Goal: Information Seeking & Learning: Find specific page/section

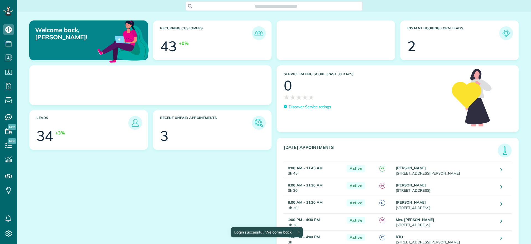
scroll to position [2, 2]
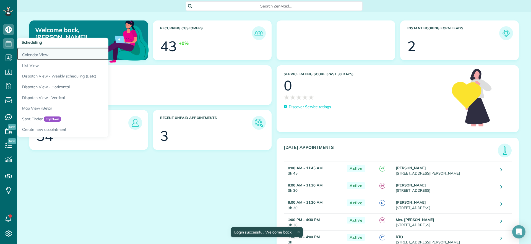
click at [35, 49] on link "Calendar View" at bounding box center [86, 54] width 138 height 13
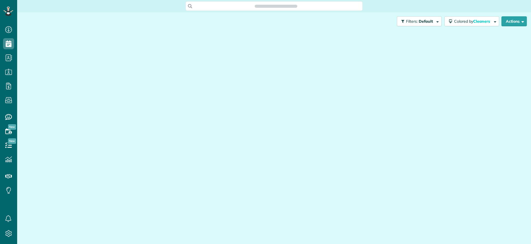
scroll to position [2, 2]
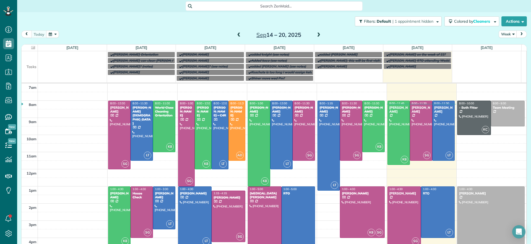
click at [315, 35] on span at bounding box center [318, 35] width 6 height 5
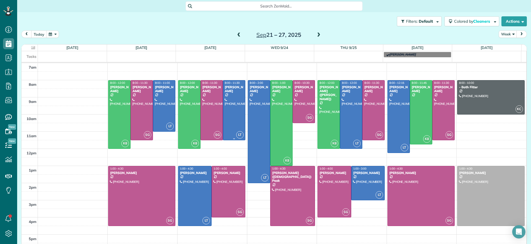
click at [227, 97] on div at bounding box center [234, 109] width 22 height 59
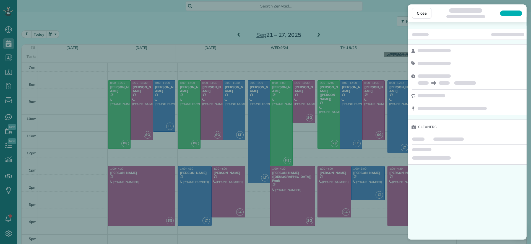
click at [180, 17] on div "Close Cleaners" at bounding box center [265, 122] width 531 height 244
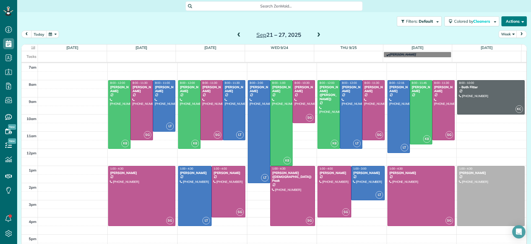
click at [501, 21] on button "Actions" at bounding box center [513, 21] width 25 height 10
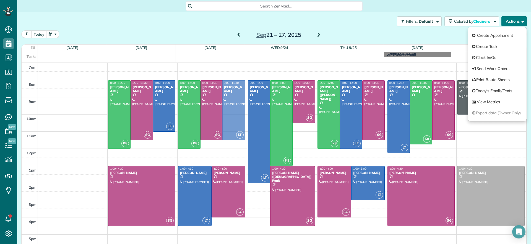
drag, startPoint x: 228, startPoint y: 92, endPoint x: 219, endPoint y: 94, distance: 9.4
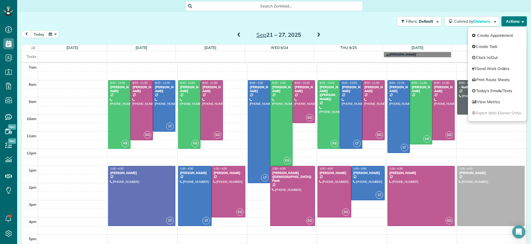
drag, startPoint x: 217, startPoint y: 116, endPoint x: 146, endPoint y: 172, distance: 90.2
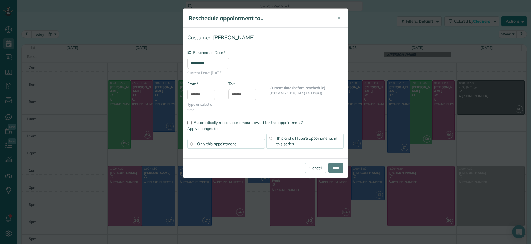
type input "**********"
click at [322, 172] on div "Cancel ****" at bounding box center [324, 168] width 38 height 10
click at [331, 164] on input "****" at bounding box center [335, 168] width 15 height 10
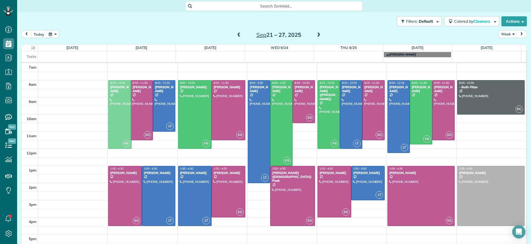
drag, startPoint x: 117, startPoint y: 104, endPoint x: 126, endPoint y: 106, distance: 8.8
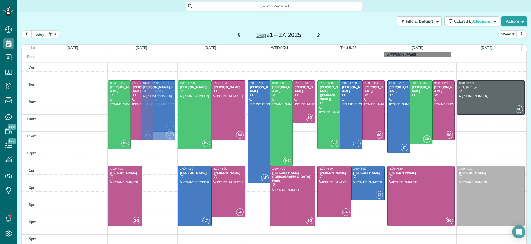
drag, startPoint x: 151, startPoint y: 203, endPoint x: 126, endPoint y: 116, distance: 90.9
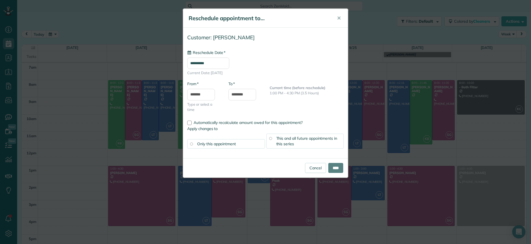
type input "**********"
click at [336, 171] on input "****" at bounding box center [335, 168] width 15 height 10
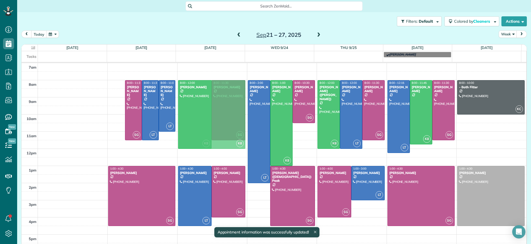
drag, startPoint x: 114, startPoint y: 105, endPoint x: 185, endPoint y: 104, distance: 71.0
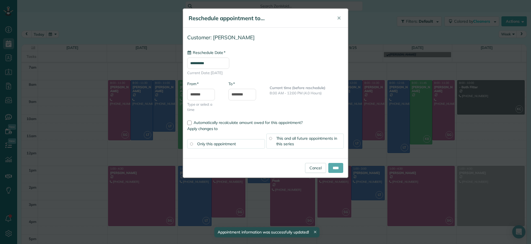
type input "**********"
click at [333, 167] on input "****" at bounding box center [335, 168] width 15 height 10
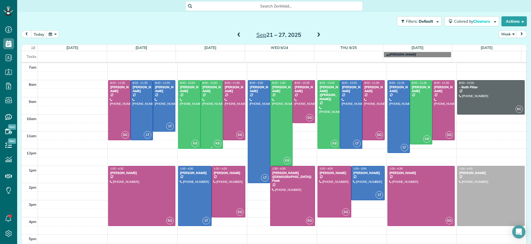
click at [201, 124] on div at bounding box center [212, 114] width 22 height 68
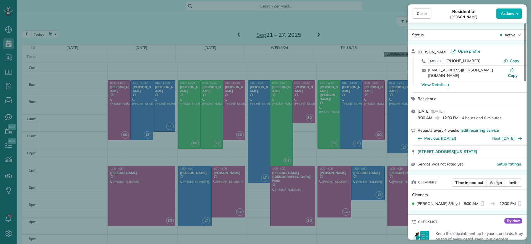
click at [493, 179] on button "Assign" at bounding box center [495, 182] width 19 height 8
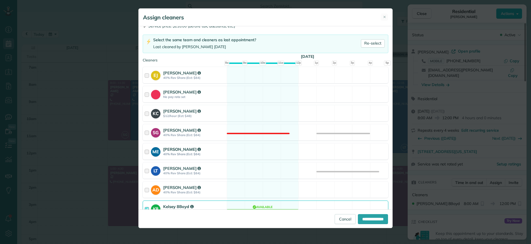
scroll to position [76, 0]
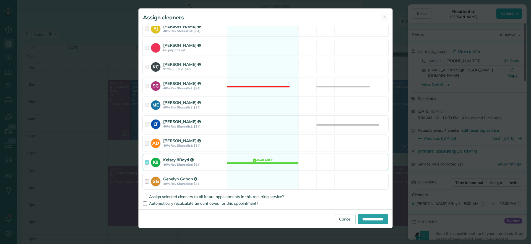
click at [255, 125] on div "LT Laura Thaller 40% Rev Share (Est: $84) Available" at bounding box center [265, 124] width 245 height 16
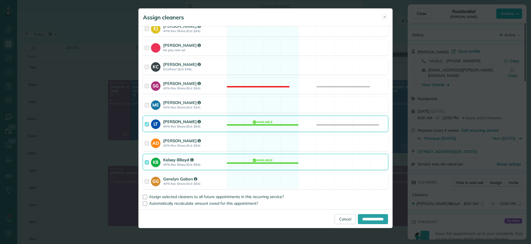
click at [264, 166] on div "K8 Kelsey 8Boyd 40% Rev Share (Est: $84) Available" at bounding box center [265, 162] width 245 height 16
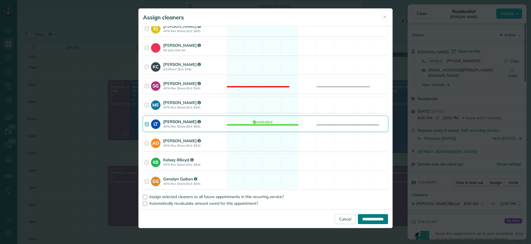
click at [368, 217] on input "**********" at bounding box center [373, 219] width 30 height 10
type input "**********"
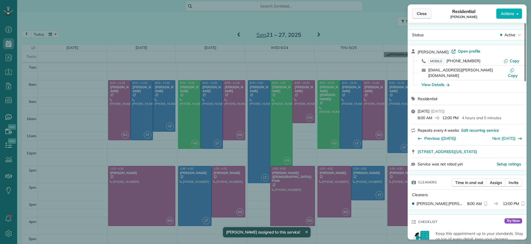
click at [418, 11] on span "Close" at bounding box center [421, 14] width 10 height 6
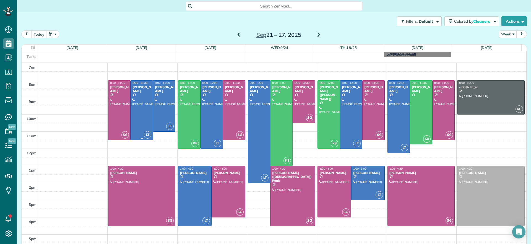
click at [139, 119] on div at bounding box center [142, 109] width 22 height 59
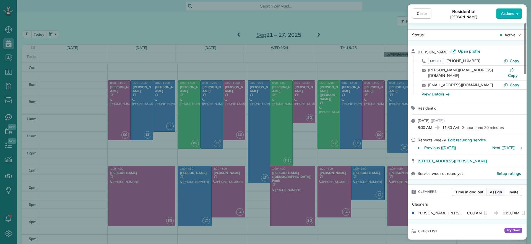
click at [494, 189] on span "Assign" at bounding box center [495, 192] width 12 height 6
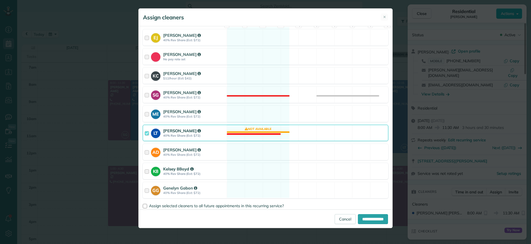
scroll to position [76, 0]
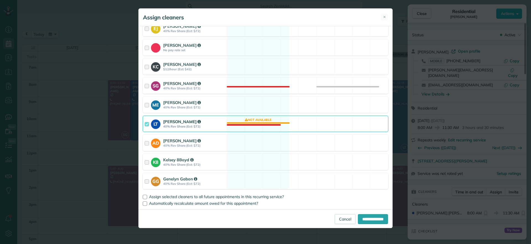
click at [250, 122] on div "LT Laura Thaller 40% Rev Share (Est: $72) Not available" at bounding box center [265, 124] width 245 height 16
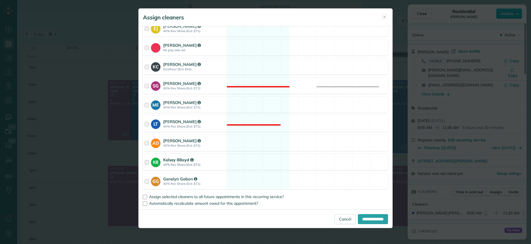
click at [253, 158] on div "K8 Kelsey 8Boyd 40% Rev Share (Est: $72) Available" at bounding box center [265, 162] width 245 height 16
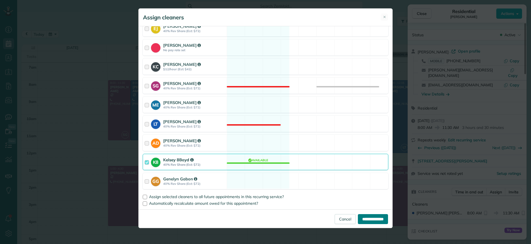
click at [371, 217] on input "**********" at bounding box center [373, 219] width 30 height 10
type input "**********"
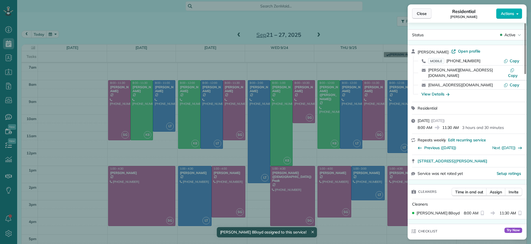
click at [416, 14] on button "Close" at bounding box center [421, 13] width 19 height 11
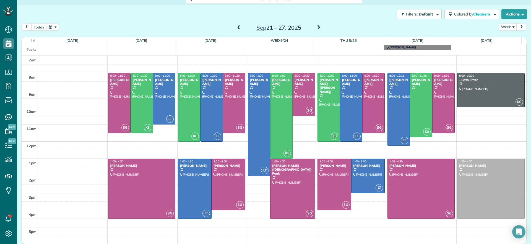
click at [315, 27] on span at bounding box center [318, 27] width 6 height 5
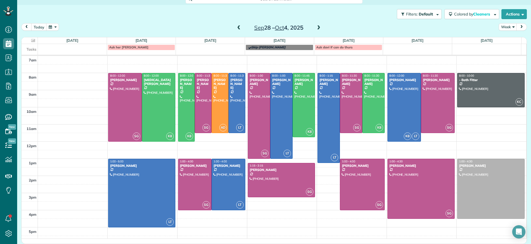
click at [317, 28] on span at bounding box center [318, 27] width 6 height 5
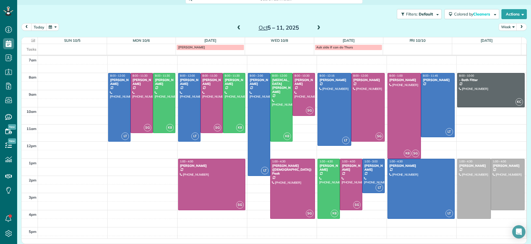
click at [237, 29] on span at bounding box center [239, 27] width 6 height 5
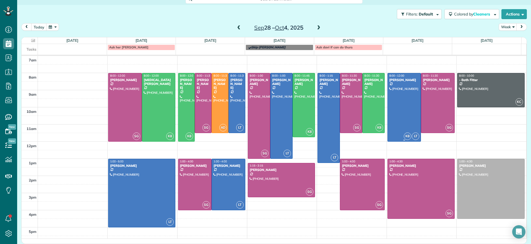
click at [402, 101] on div at bounding box center [403, 107] width 33 height 68
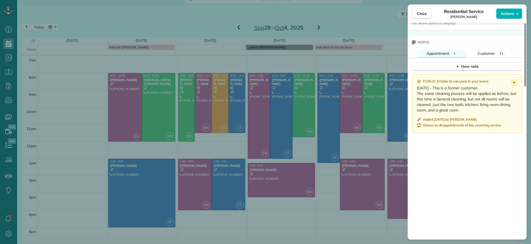
scroll to position [519, 0]
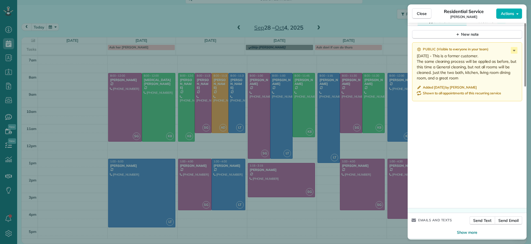
click at [410, 12] on div "Close Residential Service Carol Anne Ziolkowski Actions" at bounding box center [466, 13] width 119 height 18
click at [413, 13] on button "Close" at bounding box center [421, 13] width 19 height 11
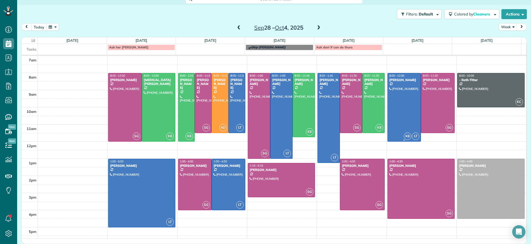
click at [395, 92] on div at bounding box center [403, 107] width 33 height 68
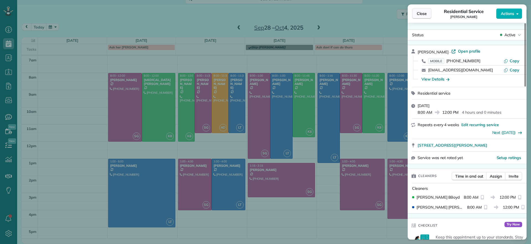
click at [426, 11] on span "Close" at bounding box center [421, 14] width 10 height 6
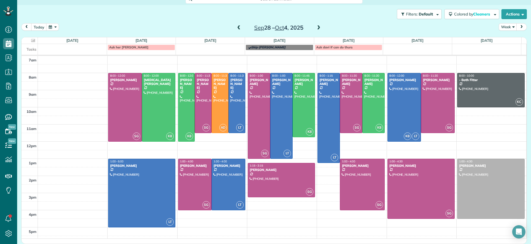
click at [240, 26] on div "Sep 28 – Oct 4, 2025" at bounding box center [278, 27] width 88 height 9
click at [236, 30] on span at bounding box center [239, 27] width 6 height 5
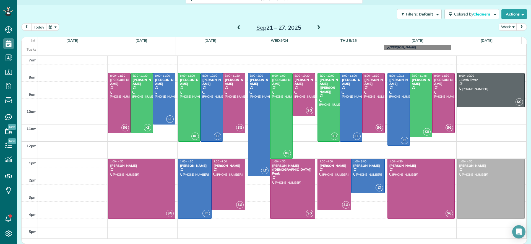
click at [315, 23] on div "Sep 21 – 27, 2025" at bounding box center [278, 27] width 88 height 9
click at [317, 27] on span at bounding box center [318, 27] width 6 height 5
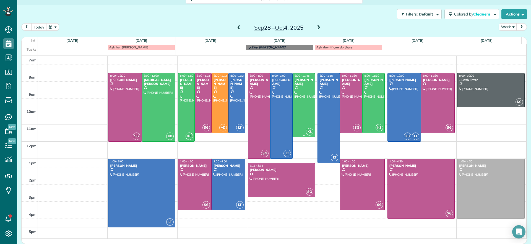
click at [296, 117] on div at bounding box center [304, 105] width 22 height 64
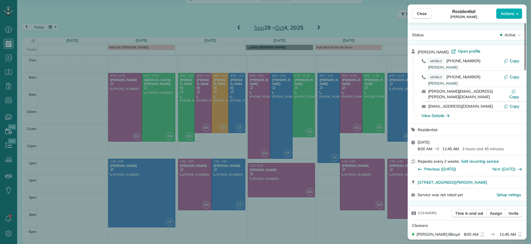
drag, startPoint x: 488, startPoint y: 91, endPoint x: 428, endPoint y: 94, distance: 60.3
click at [428, 94] on div "regan.spurlock@gmail.com Copy" at bounding box center [470, 94] width 106 height 14
click at [499, 15] on button "Actions" at bounding box center [509, 13] width 26 height 11
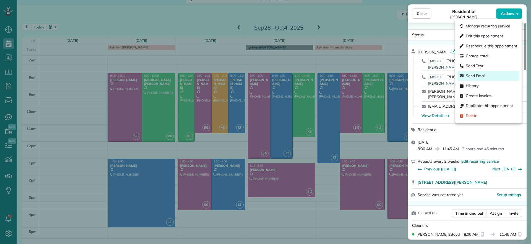
click at [484, 75] on span "Send Email" at bounding box center [475, 76] width 20 height 6
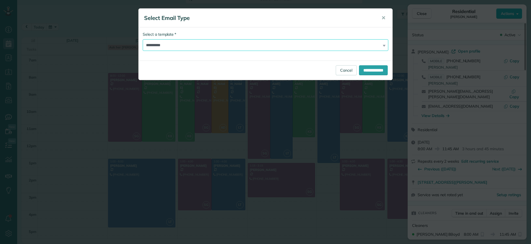
drag, startPoint x: 338, startPoint y: 50, endPoint x: 339, endPoint y: 47, distance: 3.3
click at [339, 48] on select "**********" at bounding box center [265, 45] width 245 height 12
select select "****"
click at [143, 39] on select "**********" at bounding box center [265, 45] width 245 height 12
click at [378, 71] on input "**********" at bounding box center [373, 70] width 29 height 10
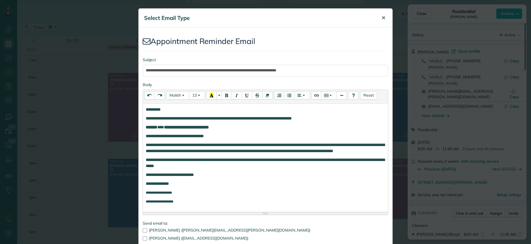
click at [382, 17] on span "✕" at bounding box center [383, 18] width 4 height 6
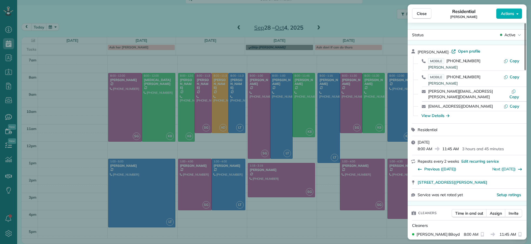
click at [353, 21] on div "Close Residential Chris Seamon Actions Status Active Chris Seamon · Open profil…" at bounding box center [265, 122] width 531 height 244
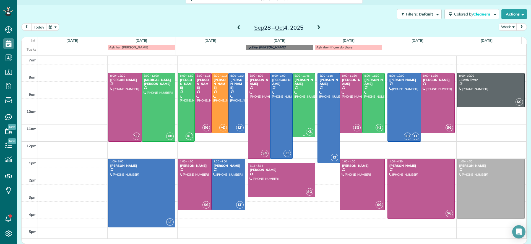
click at [294, 98] on div at bounding box center [304, 105] width 22 height 64
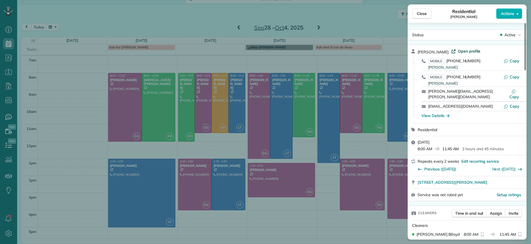
click at [466, 50] on span "Open profile" at bounding box center [469, 51] width 22 height 6
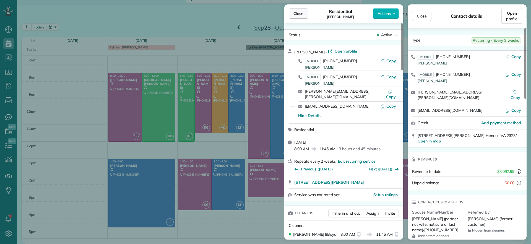
click at [297, 12] on span "Close" at bounding box center [298, 14] width 10 height 6
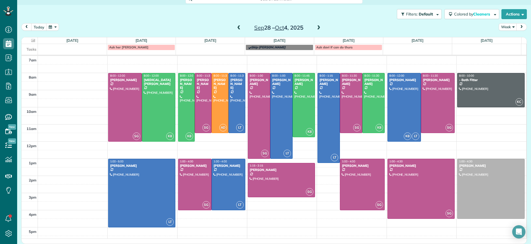
click at [237, 27] on span at bounding box center [239, 27] width 6 height 5
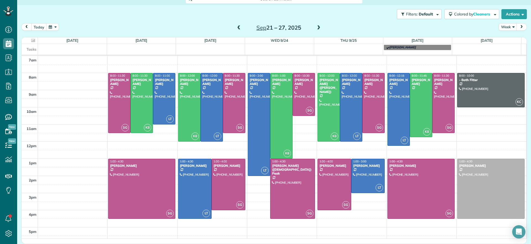
click at [236, 28] on span at bounding box center [239, 27] width 6 height 5
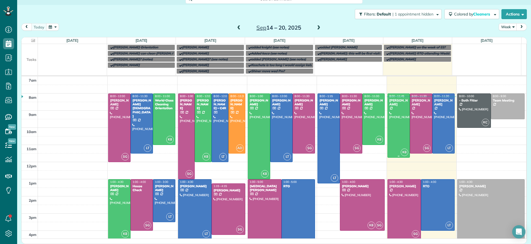
click at [391, 126] on div at bounding box center [398, 126] width 22 height 64
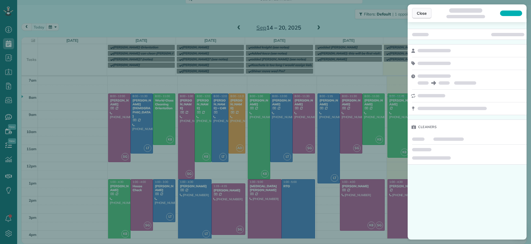
click at [417, 17] on button "Close" at bounding box center [421, 13] width 19 height 11
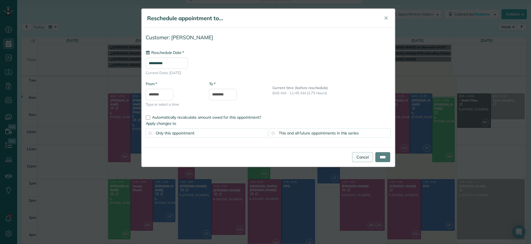
type input "**********"
click at [354, 158] on link "Cancel" at bounding box center [362, 157] width 21 height 10
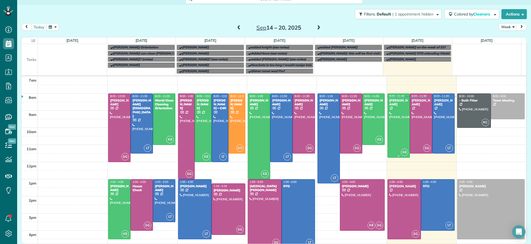
click at [393, 128] on div at bounding box center [398, 126] width 22 height 64
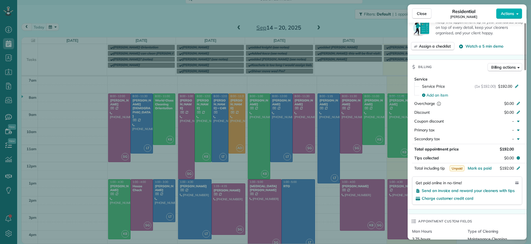
scroll to position [347, 0]
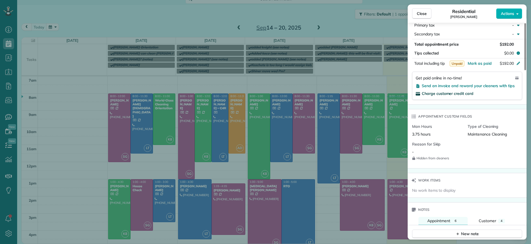
click at [439, 91] on span "Charge customer credit card" at bounding box center [447, 93] width 52 height 5
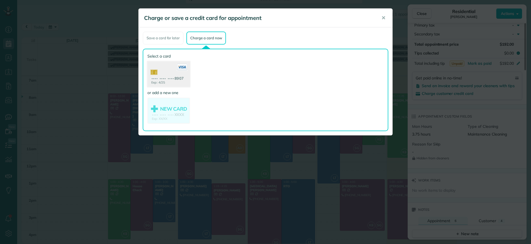
click at [172, 77] on use at bounding box center [168, 74] width 43 height 27
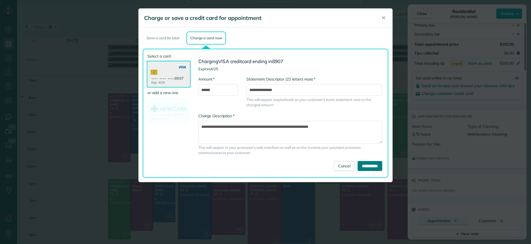
click at [375, 169] on input "**********" at bounding box center [369, 166] width 25 height 10
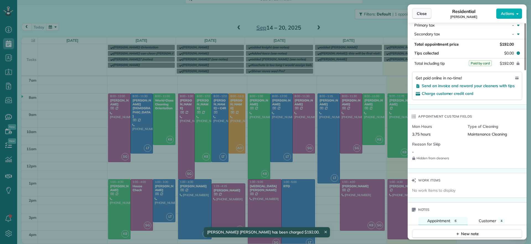
click at [423, 11] on span "Close" at bounding box center [421, 14] width 10 height 6
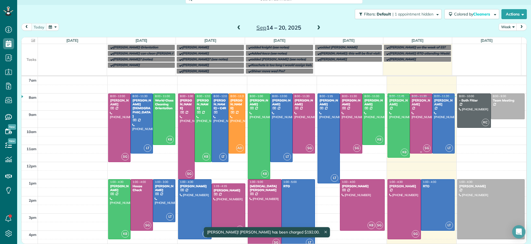
click at [414, 127] on div at bounding box center [421, 123] width 22 height 59
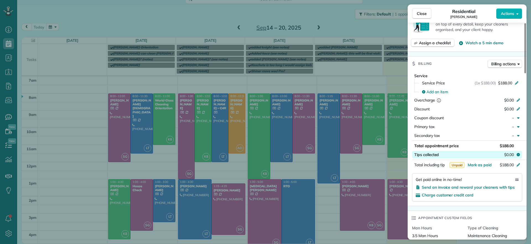
scroll to position [208, 0]
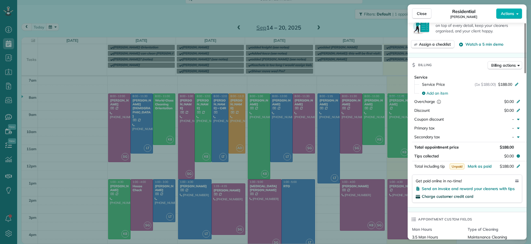
click at [446, 197] on span "Charge customer credit card" at bounding box center [447, 196] width 52 height 5
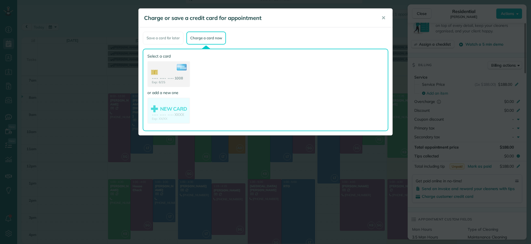
click at [166, 78] on use at bounding box center [168, 75] width 41 height 26
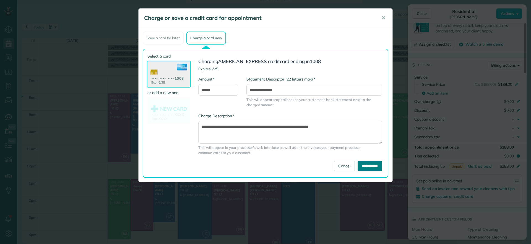
click at [363, 167] on input "**********" at bounding box center [369, 166] width 25 height 10
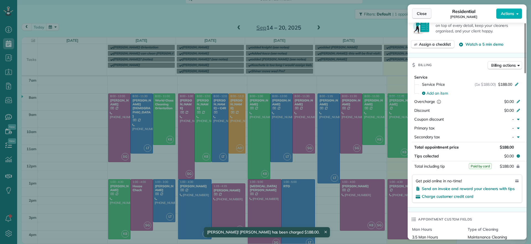
click at [417, 16] on button "Close" at bounding box center [421, 13] width 19 height 11
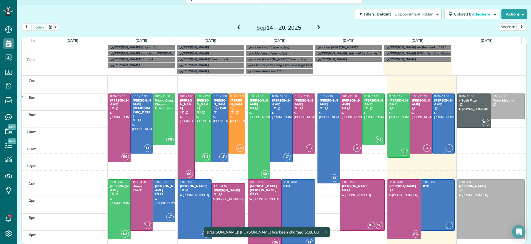
click at [434, 140] on div at bounding box center [443, 123] width 22 height 59
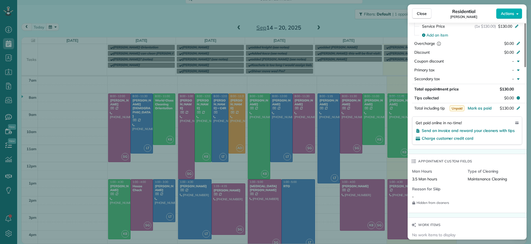
scroll to position [313, 0]
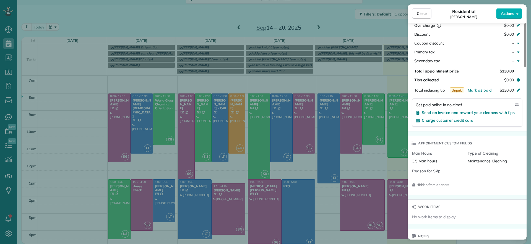
click at [451, 123] on div "Get paid online in no-time! Send an invoice and reward your cleaners with tips …" at bounding box center [467, 112] width 110 height 28
click at [449, 121] on span "Charge customer credit card" at bounding box center [447, 120] width 52 height 5
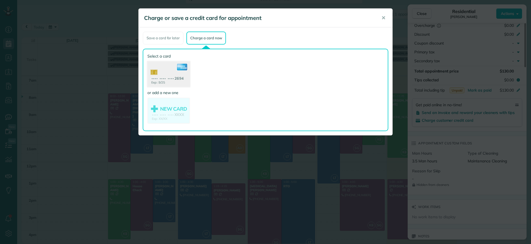
click at [174, 76] on use at bounding box center [168, 74] width 43 height 27
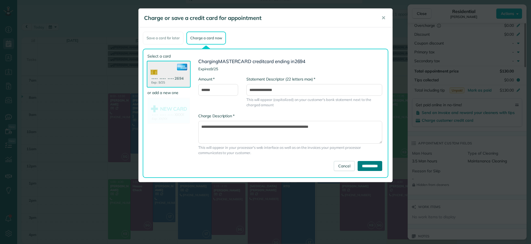
click at [370, 167] on input "**********" at bounding box center [369, 166] width 25 height 10
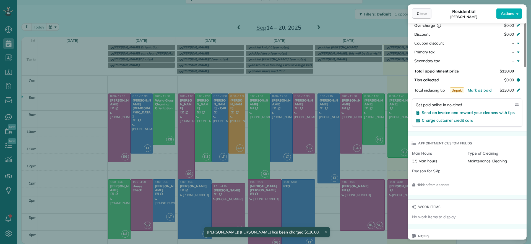
click at [422, 15] on span "Close" at bounding box center [421, 14] width 10 height 6
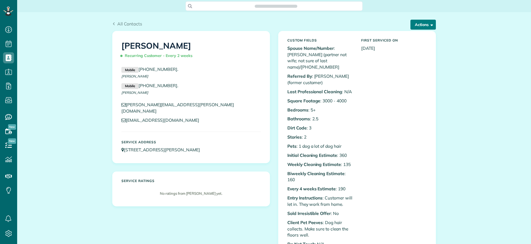
scroll to position [2, 2]
click at [419, 23] on button "Actions" at bounding box center [422, 25] width 25 height 10
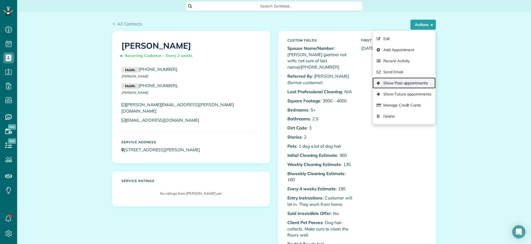
click at [407, 81] on link "Show Past appointments" at bounding box center [403, 82] width 63 height 11
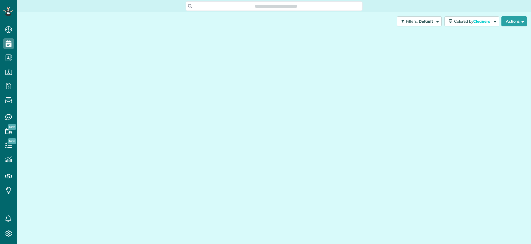
scroll to position [244, 17]
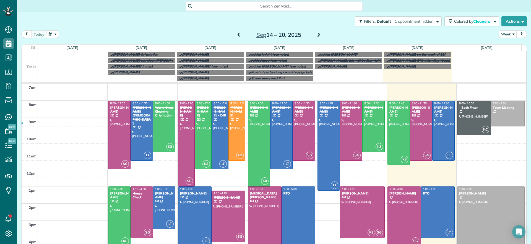
click at [263, 7] on span "Search ZenMaid…" at bounding box center [276, 6] width 168 height 6
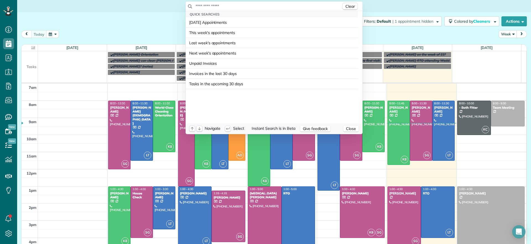
click at [261, 6] on input "text" at bounding box center [268, 6] width 146 height 6
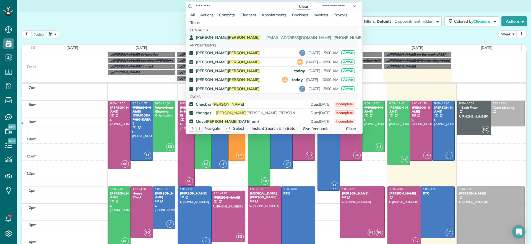
type input "*********"
click at [228, 35] on span "[PERSON_NAME]" at bounding box center [244, 37] width 32 height 5
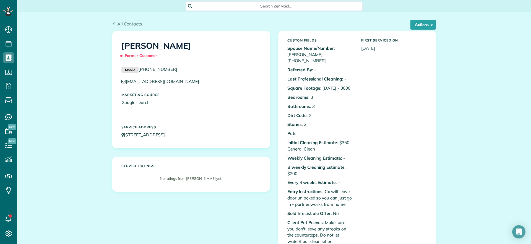
drag, startPoint x: 230, startPoint y: 133, endPoint x: 121, endPoint y: 138, distance: 109.5
click at [121, 138] on div "Service Address 4200 Grove Avenue Richmond VA 23221" at bounding box center [191, 131] width 148 height 18
copy link "4200 Grove Avenue Richmond VA 23221"
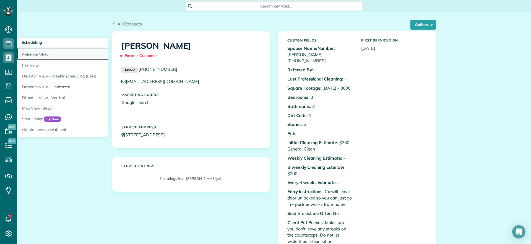
click at [30, 52] on link "Calendar View" at bounding box center [86, 54] width 138 height 13
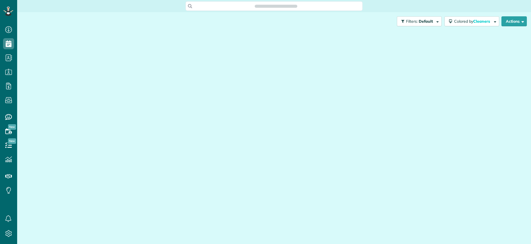
scroll to position [2, 2]
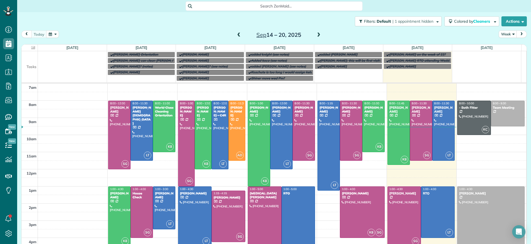
click at [316, 34] on span at bounding box center [318, 35] width 6 height 5
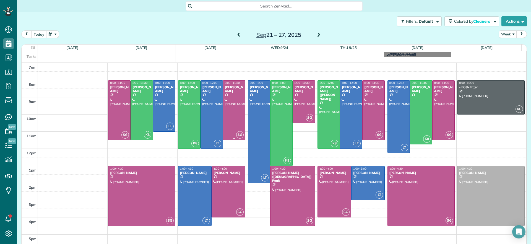
click at [226, 111] on div at bounding box center [234, 109] width 22 height 59
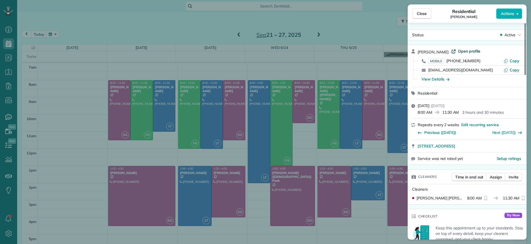
click at [470, 52] on span "Open profile" at bounding box center [469, 51] width 22 height 6
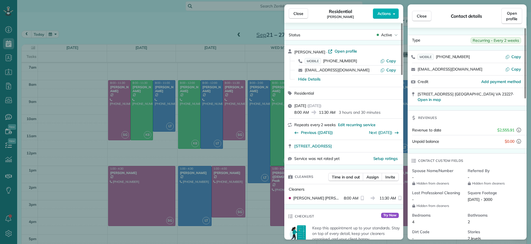
click at [70, 95] on div "Close Residential Jennifer Johnson Actions Status Active Jennifer Johnson · Ope…" at bounding box center [265, 122] width 531 height 244
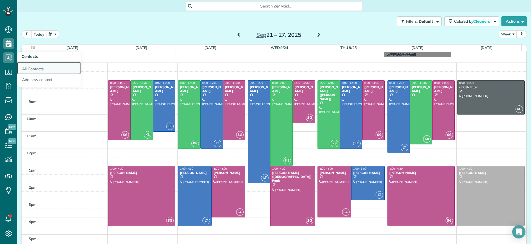
click at [41, 71] on link "All Contacts" at bounding box center [49, 68] width 64 height 13
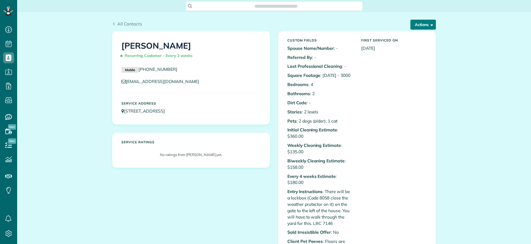
scroll to position [2, 2]
click at [419, 27] on button "Actions" at bounding box center [422, 25] width 25 height 10
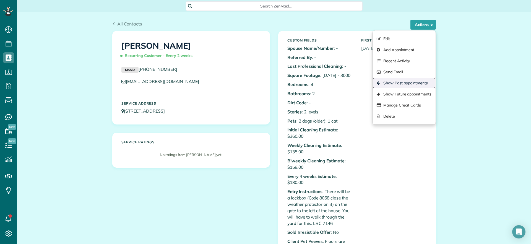
click at [405, 85] on link "Show Past appointments" at bounding box center [403, 82] width 63 height 11
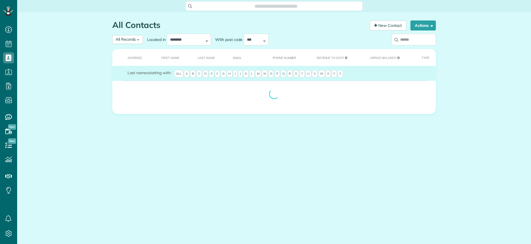
scroll to position [244, 17]
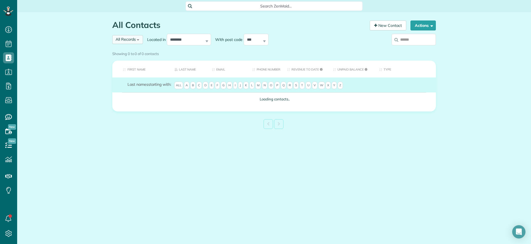
click at [136, 41] on div "All Records All Records All Customers Leads Former Customers Recurring Customer…" at bounding box center [127, 39] width 31 height 9
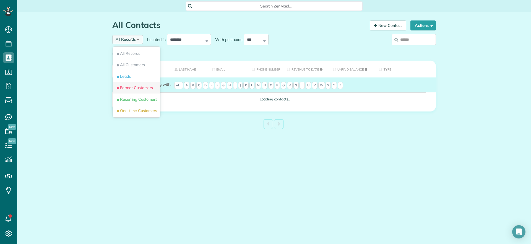
click at [138, 87] on span "Former Customers" at bounding box center [134, 88] width 37 height 6
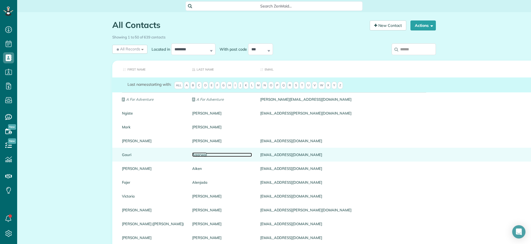
click at [192, 154] on link "Agarwal" at bounding box center [222, 155] width 60 height 4
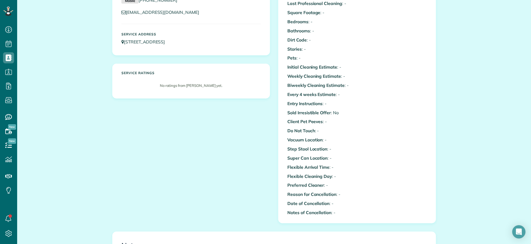
scroll to position [242, 0]
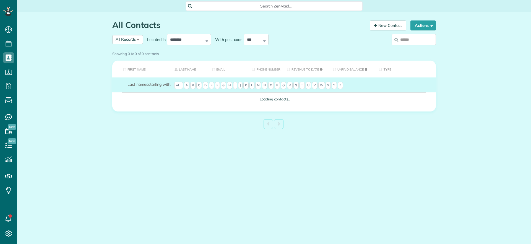
scroll to position [2, 2]
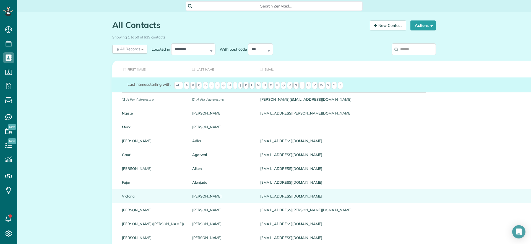
click at [256, 195] on div "[EMAIL_ADDRESS][DOMAIN_NAME]" at bounding box center [398, 196] width 284 height 14
click at [132, 197] on link "Victoria" at bounding box center [153, 196] width 62 height 4
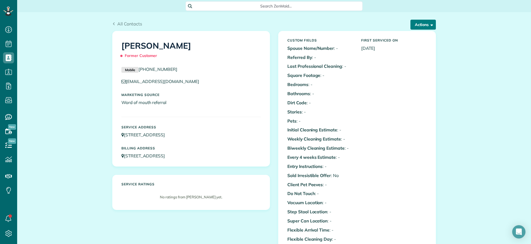
click at [430, 20] on button "Actions" at bounding box center [422, 25] width 25 height 10
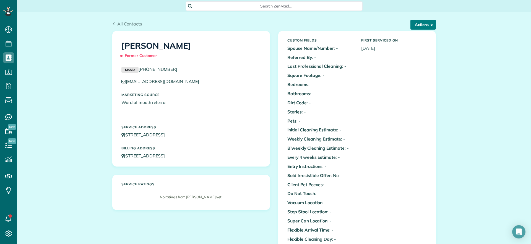
click at [410, 27] on button "Actions" at bounding box center [422, 25] width 25 height 10
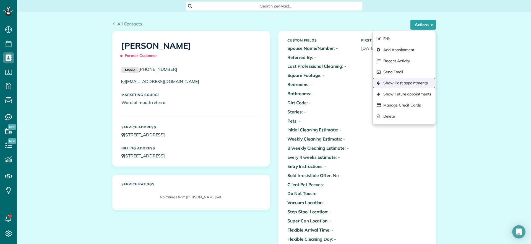
click at [408, 84] on link "Show Past appointments" at bounding box center [403, 82] width 63 height 11
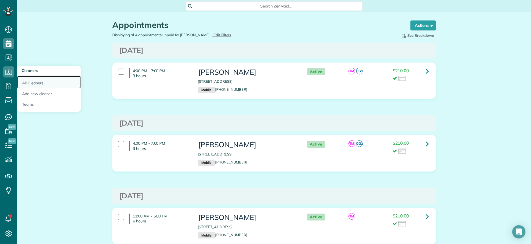
click at [33, 85] on link "All Cleaners" at bounding box center [49, 82] width 64 height 13
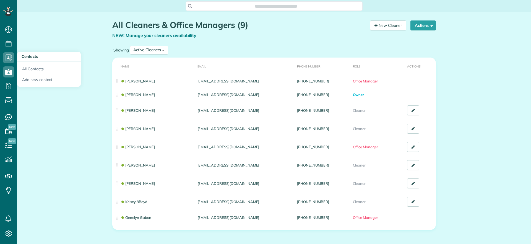
scroll to position [2, 2]
click at [27, 66] on link "All Contacts" at bounding box center [49, 68] width 64 height 13
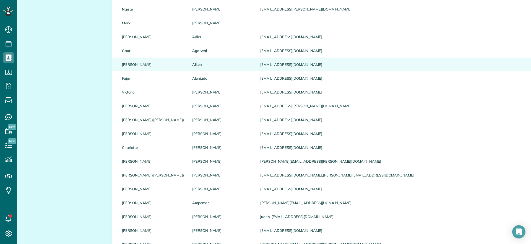
scroll to position [138, 0]
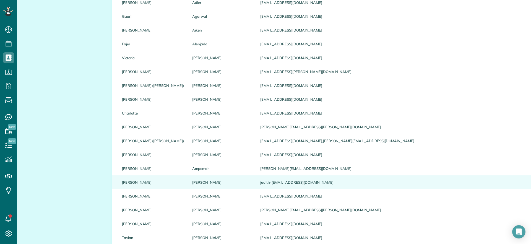
click at [192, 182] on link "[PERSON_NAME]" at bounding box center [222, 182] width 60 height 4
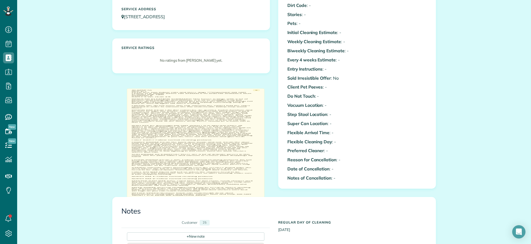
scroll to position [242, 0]
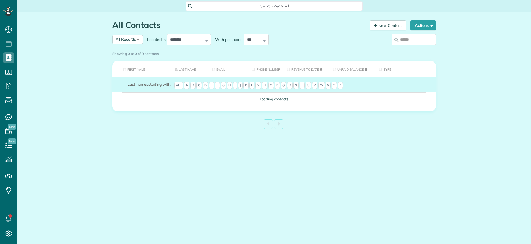
scroll to position [2, 2]
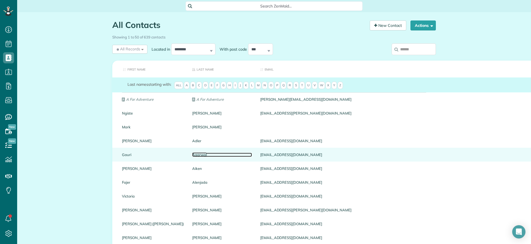
click at [192, 155] on link "Agarwal" at bounding box center [222, 155] width 60 height 4
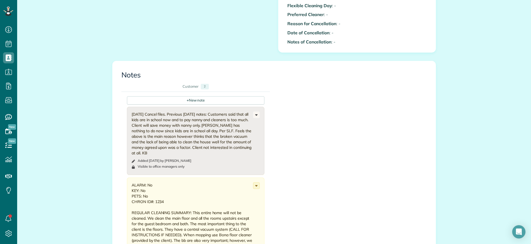
scroll to position [242, 0]
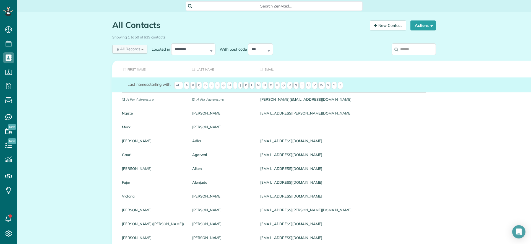
click at [138, 47] on div "All Records All Records All Customers Leads Former Customers Recurring Customer…" at bounding box center [129, 49] width 35 height 9
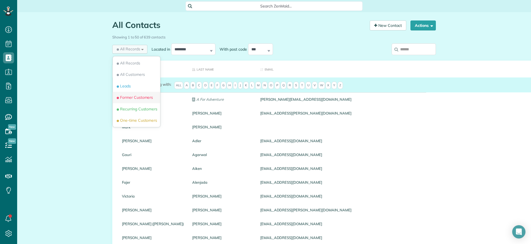
click at [130, 99] on span "Former Customers" at bounding box center [134, 98] width 37 height 6
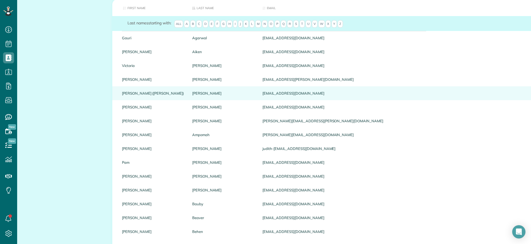
scroll to position [69, 0]
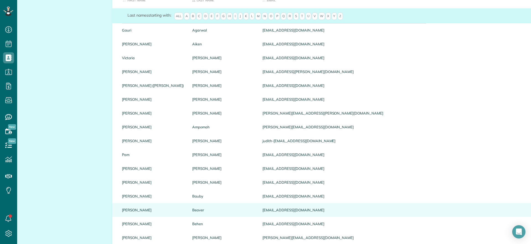
click at [258, 208] on div "[EMAIL_ADDRESS][DOMAIN_NAME]" at bounding box center [400, 210] width 284 height 14
click at [192, 209] on link "Beaver" at bounding box center [223, 210] width 62 height 4
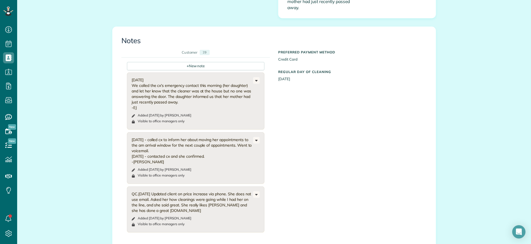
scroll to position [345, 0]
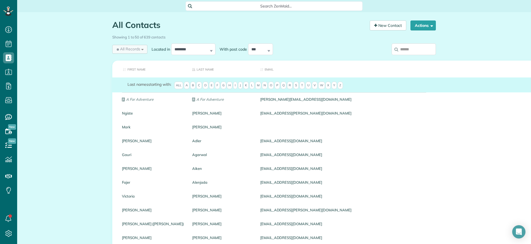
click at [134, 52] on div "All Records All Records All Customers Leads Former Customers Recurring Customer…" at bounding box center [129, 49] width 35 height 9
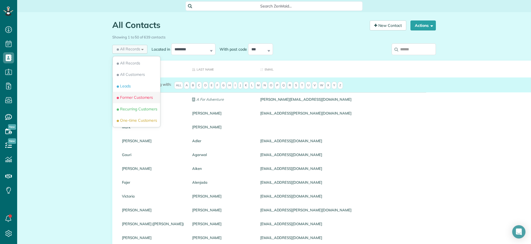
click at [126, 95] on span "Former Customers" at bounding box center [134, 98] width 37 height 6
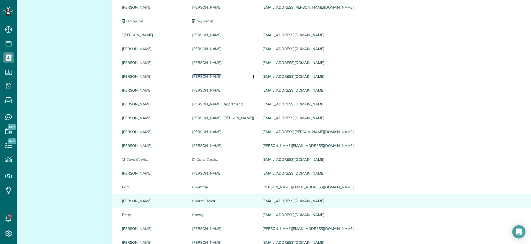
scroll to position [345, 0]
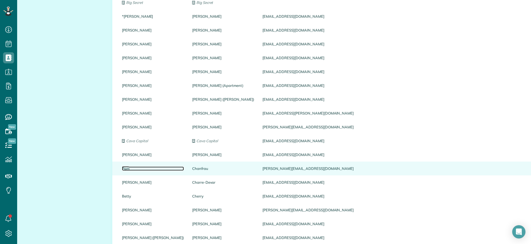
drag, startPoint x: 165, startPoint y: 171, endPoint x: 125, endPoint y: 167, distance: 40.0
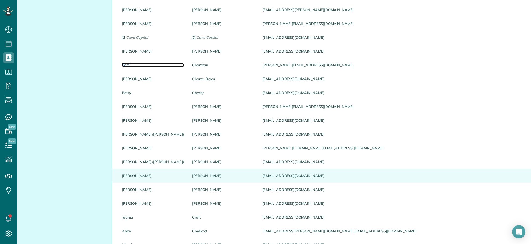
scroll to position [449, 0]
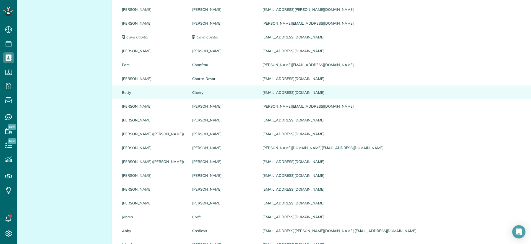
click at [146, 96] on div "Betty" at bounding box center [153, 92] width 70 height 14
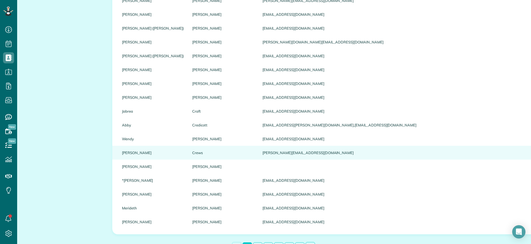
scroll to position [598, 0]
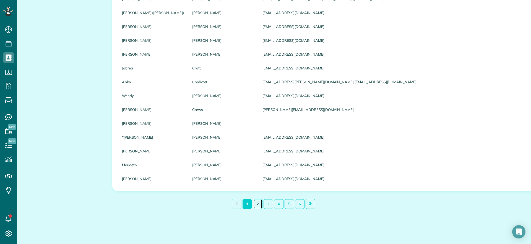
click at [258, 206] on link "2" at bounding box center [257, 204] width 9 height 10
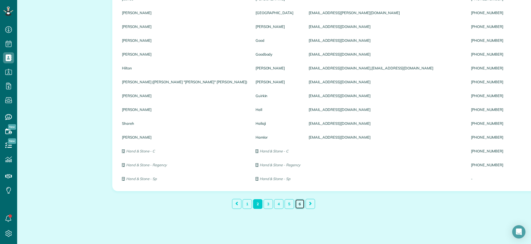
click at [297, 205] on link "6" at bounding box center [299, 204] width 9 height 10
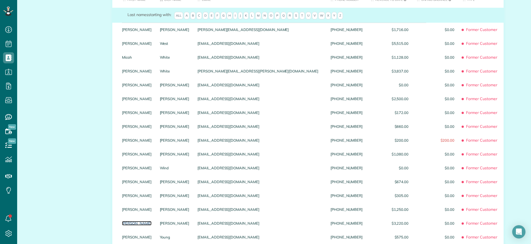
scroll to position [138, 0]
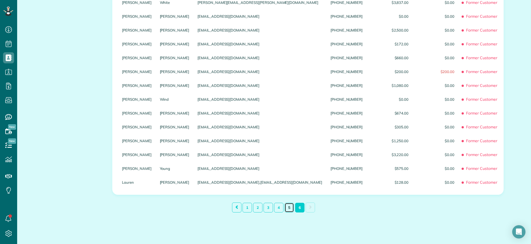
click at [284, 211] on link "5" at bounding box center [288, 208] width 9 height 10
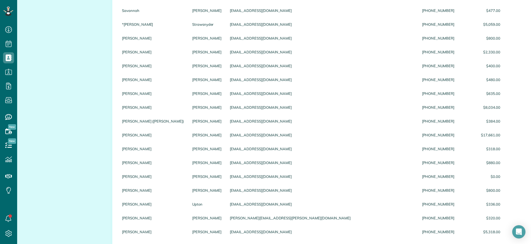
scroll to position [518, 0]
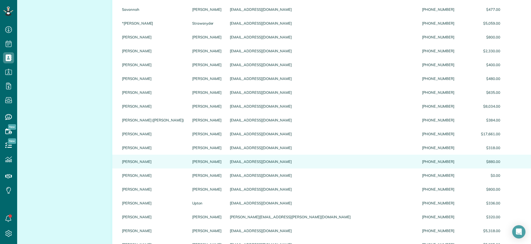
drag, startPoint x: 192, startPoint y: 159, endPoint x: 494, endPoint y: 167, distance: 302.2
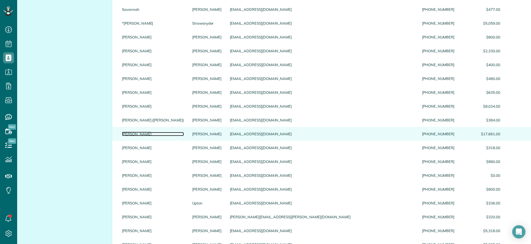
click at [127, 132] on link "[PERSON_NAME]" at bounding box center [153, 134] width 62 height 4
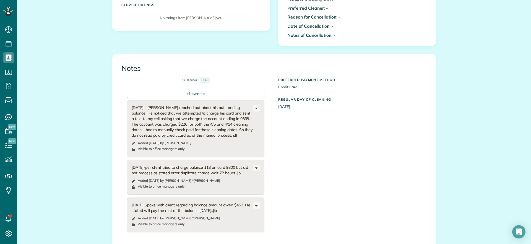
scroll to position [242, 0]
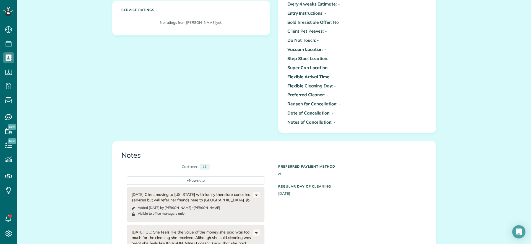
scroll to position [173, 0]
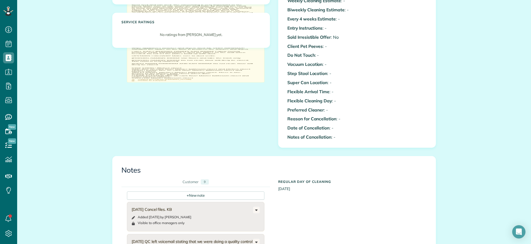
scroll to position [276, 0]
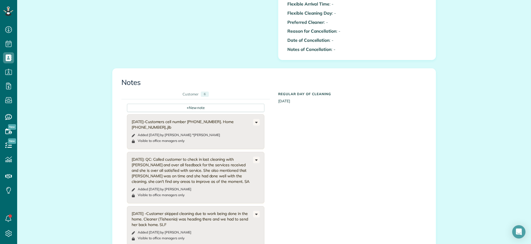
scroll to position [207, 0]
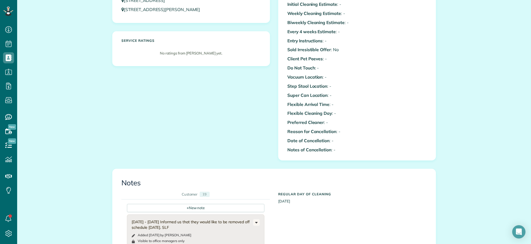
scroll to position [311, 0]
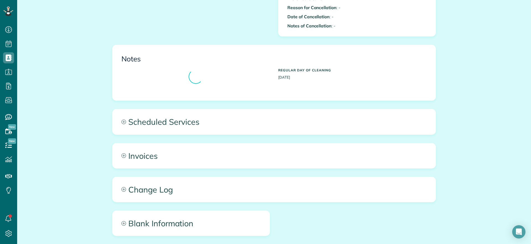
scroll to position [276, 0]
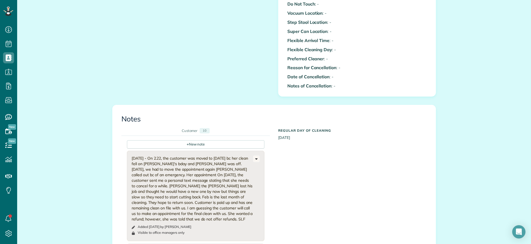
scroll to position [207, 0]
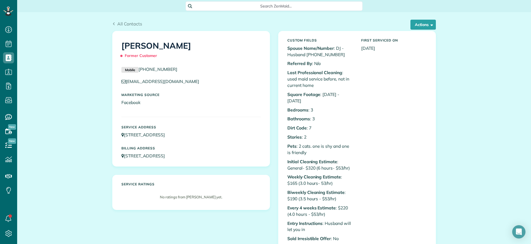
scroll to position [35, 0]
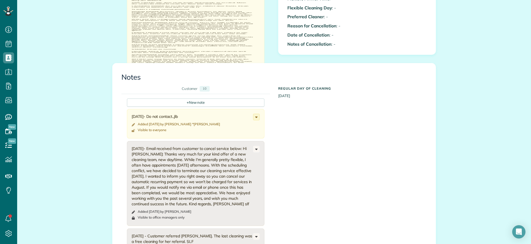
scroll to position [242, 0]
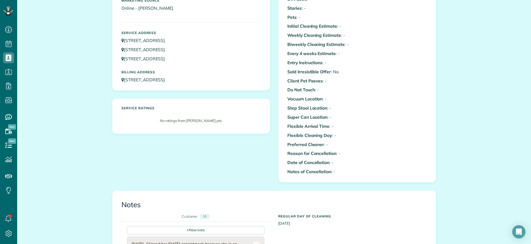
scroll to position [242, 0]
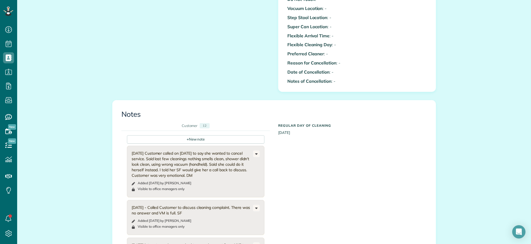
scroll to position [207, 0]
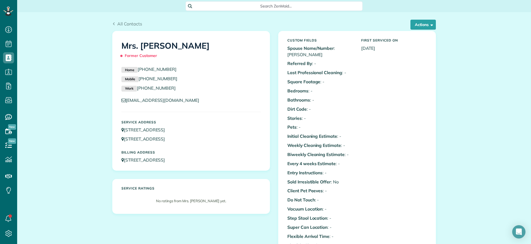
drag, startPoint x: 210, startPoint y: 129, endPoint x: 122, endPoint y: 133, distance: 87.7
click at [122, 133] on p "8018 Hermitage Road Richmond VA 23228" at bounding box center [190, 130] width 139 height 6
copy link "8018 Hermitage Road Richmond VA 23228"
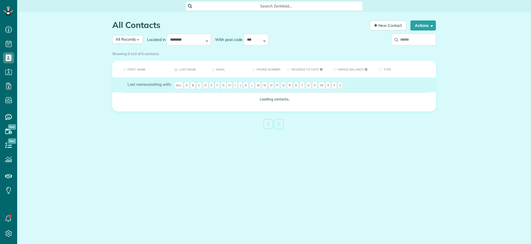
scroll to position [2, 2]
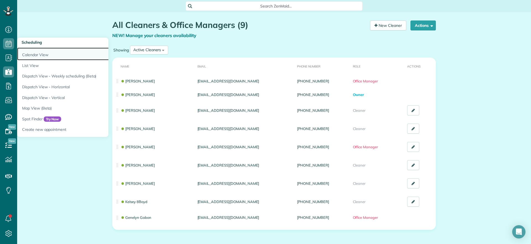
click at [27, 54] on link "Calendar View" at bounding box center [86, 54] width 138 height 13
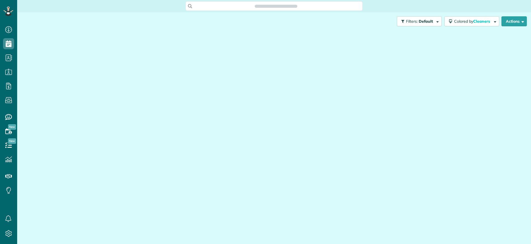
scroll to position [2, 2]
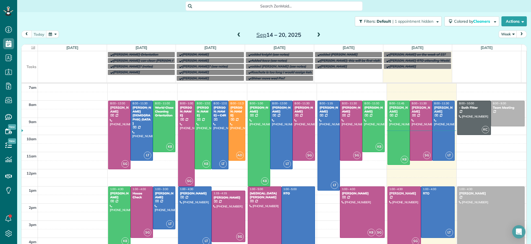
click at [224, 2] on div "Search ZenMaid…" at bounding box center [273, 5] width 177 height 9
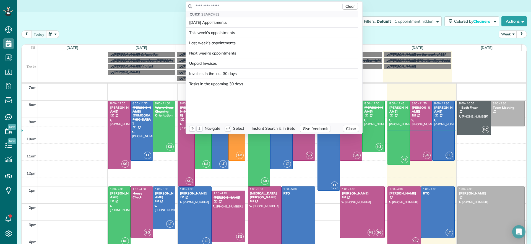
click at [227, 6] on input "text" at bounding box center [268, 6] width 146 height 6
click at [91, 34] on html "Dashboard Scheduling Calendar View List View Dispatch View - Weekly scheduling …" at bounding box center [265, 122] width 531 height 244
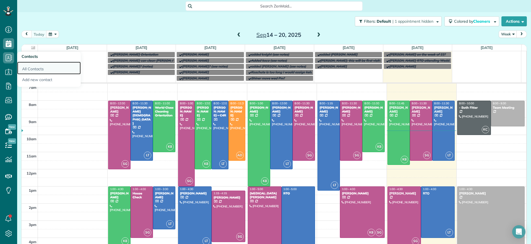
click at [28, 64] on link "All Contacts" at bounding box center [49, 68] width 64 height 13
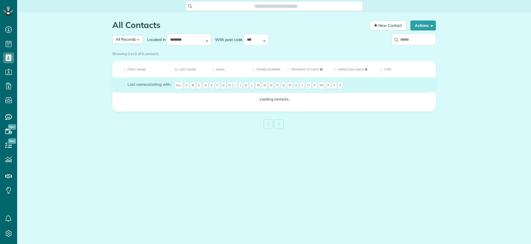
scroll to position [2, 2]
click at [238, 7] on span "Search ZenMaid…" at bounding box center [276, 6] width 168 height 6
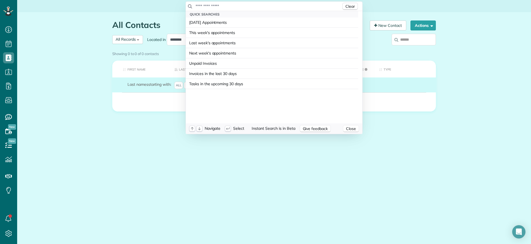
click at [223, 7] on input "text" at bounding box center [268, 6] width 146 height 6
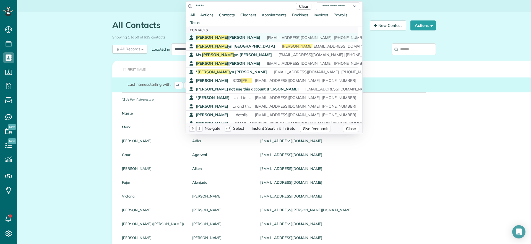
type input "*****"
click at [264, 38] on span "...always be home to let you in. Carol Ann is rarely home. -Rylie" at bounding box center [356, 37] width 184 height 5
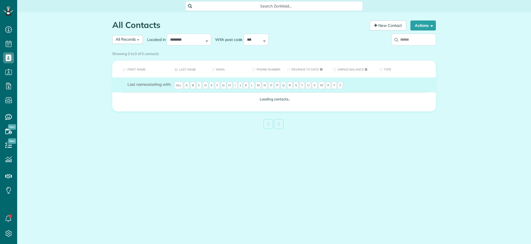
scroll to position [2, 2]
click at [200, 87] on form "Last names starting with: All A B C D E F G H I J K L M N O P Q R S T U V W X Y…" at bounding box center [280, 86] width 307 height 9
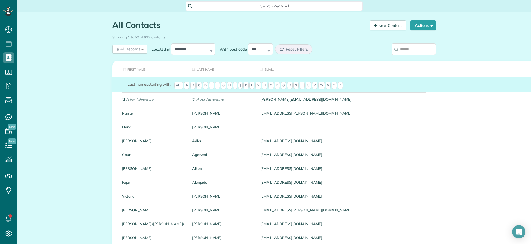
click at [198, 86] on span "C" at bounding box center [199, 86] width 6 height 8
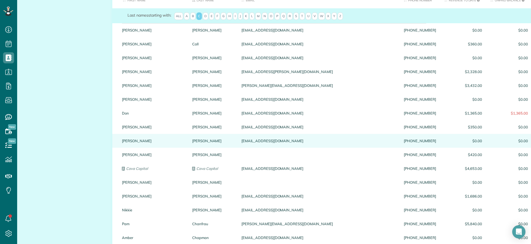
scroll to position [0, 0]
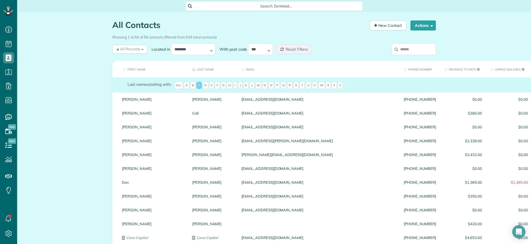
click at [337, 85] on span "Z" at bounding box center [339, 86] width 5 height 8
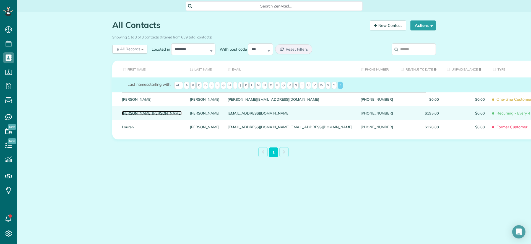
click at [140, 115] on link "Carol Anne" at bounding box center [152, 113] width 60 height 4
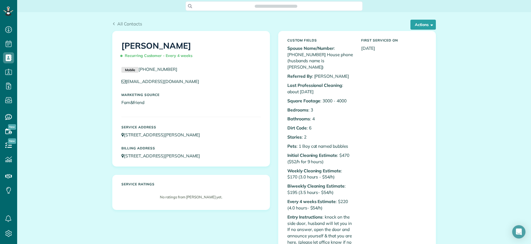
scroll to position [2, 2]
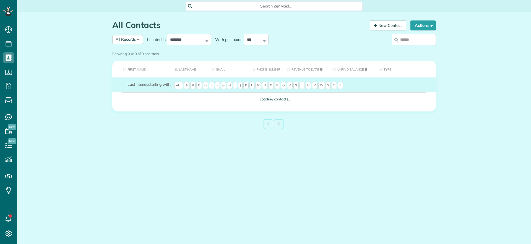
scroll to position [2, 2]
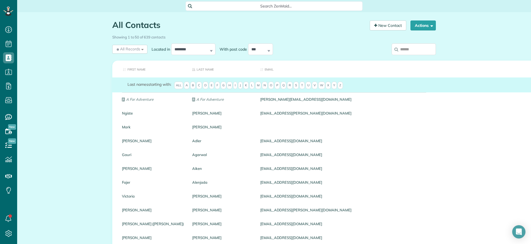
click at [341, 85] on form "Last names starting with: All A B C D E F G H I J K L M N O P Q R S T U V W X Y…" at bounding box center [429, 86] width 604 height 9
click at [341, 85] on span "Z" at bounding box center [339, 86] width 5 height 8
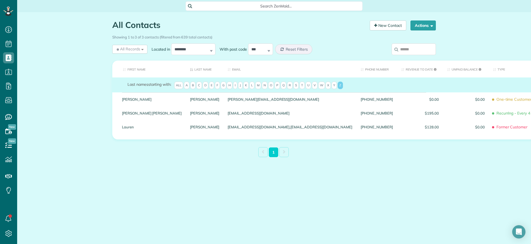
click at [186, 89] on span "A" at bounding box center [187, 86] width 6 height 8
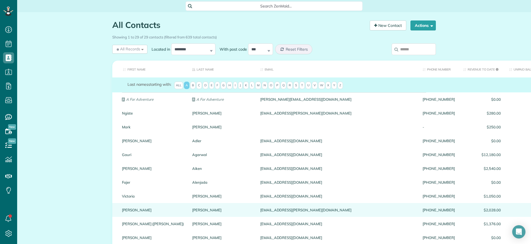
click at [256, 209] on div "alia.trudgeon@gmail.com" at bounding box center [337, 210] width 162 height 14
click at [130, 211] on link "Mikki" at bounding box center [153, 210] width 62 height 4
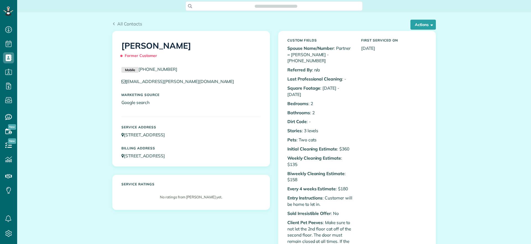
scroll to position [244, 17]
click at [413, 26] on button "Actions" at bounding box center [422, 25] width 25 height 10
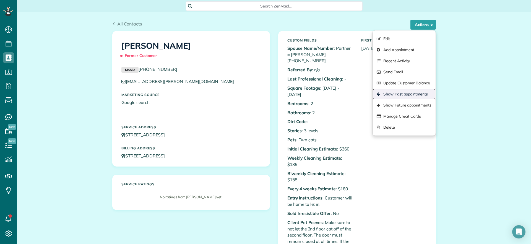
click at [401, 94] on link "Show Past appointments" at bounding box center [403, 93] width 63 height 11
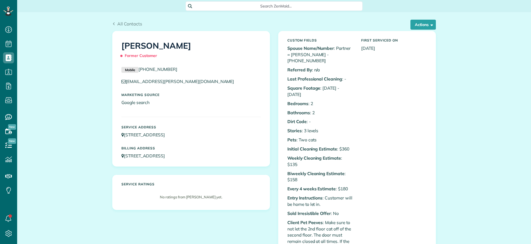
scroll to position [2, 2]
click at [414, 27] on button "Actions" at bounding box center [422, 25] width 25 height 10
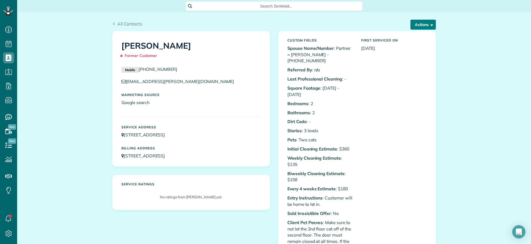
click at [421, 24] on button "Actions" at bounding box center [422, 25] width 25 height 10
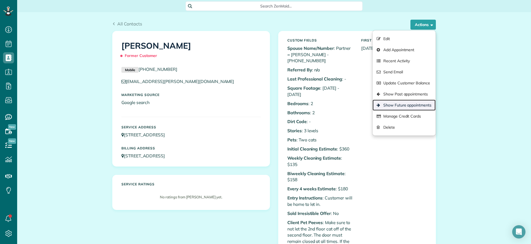
click at [414, 103] on link "Show Future appointments" at bounding box center [403, 104] width 63 height 11
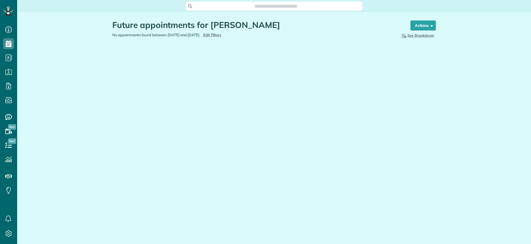
scroll to position [2, 2]
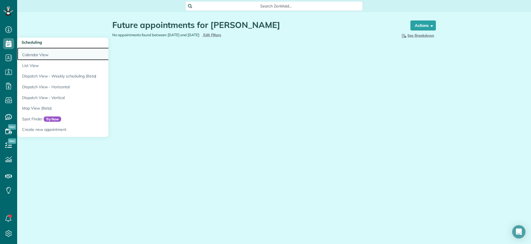
click at [28, 56] on link "Calendar View" at bounding box center [86, 54] width 138 height 13
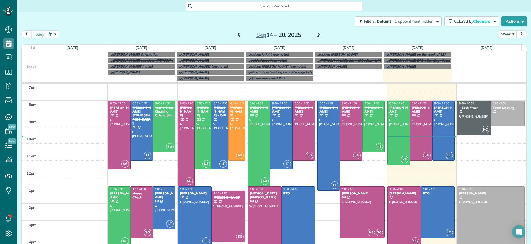
click at [318, 35] on span at bounding box center [318, 35] width 6 height 5
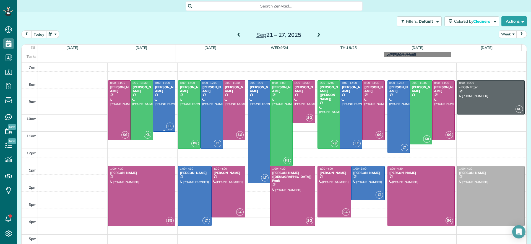
click at [166, 107] on div at bounding box center [164, 105] width 22 height 51
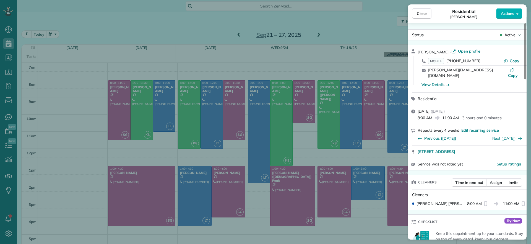
click at [188, 33] on div "Close Residential [PERSON_NAME] Actions Status Active [PERSON_NAME] · Open prof…" at bounding box center [265, 122] width 531 height 244
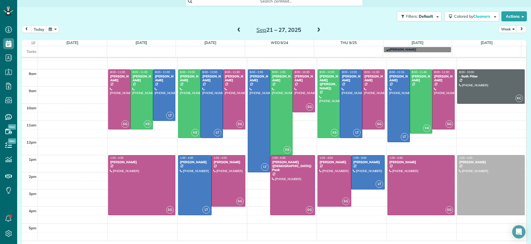
scroll to position [7, 0]
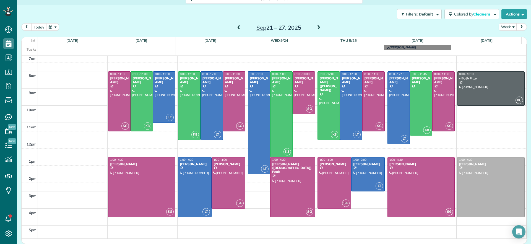
scroll to position [0, 0]
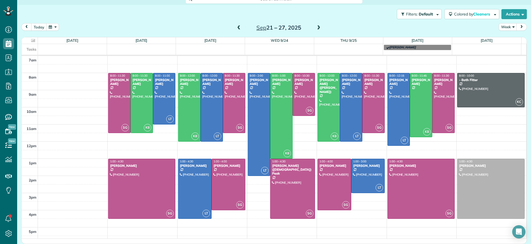
click at [237, 29] on span at bounding box center [239, 27] width 6 height 5
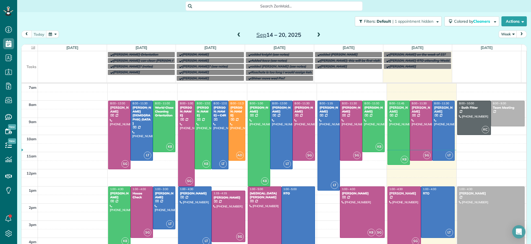
click at [490, 4] on div "Search ZenMaid…" at bounding box center [273, 5] width 513 height 9
